Goal: Task Accomplishment & Management: Manage account settings

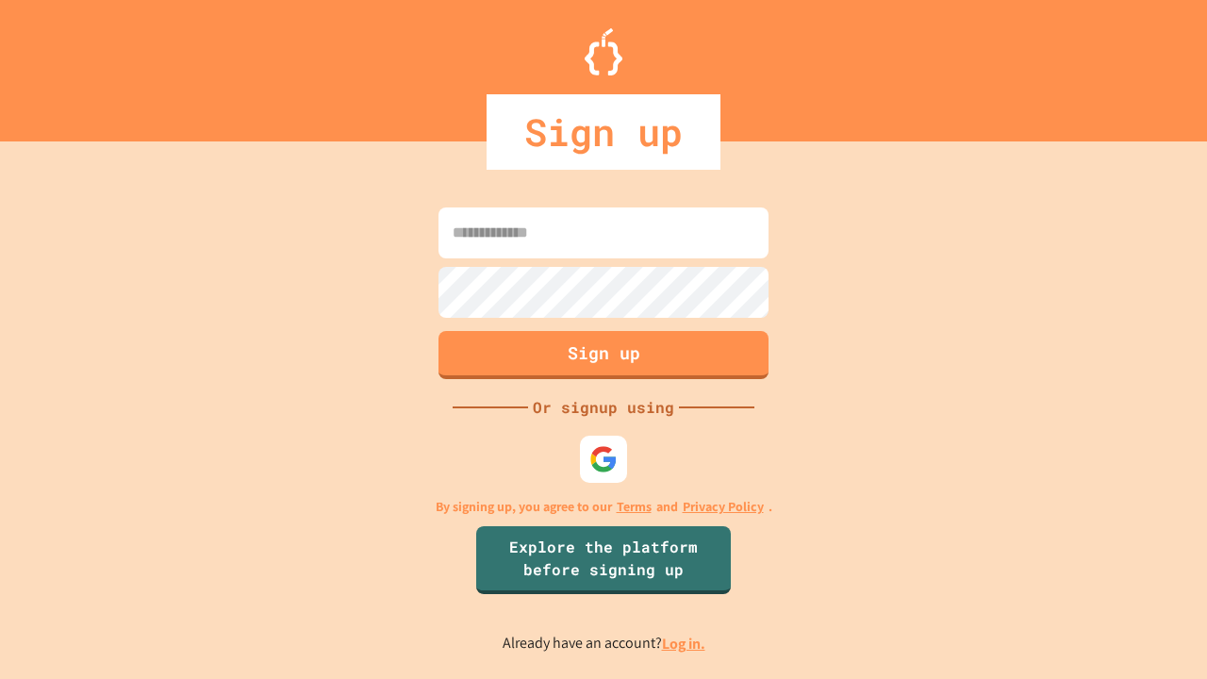
click at [685, 643] on link "Log in." at bounding box center [683, 644] width 43 height 20
